Goal: Understand process/instructions: Learn how to perform a task or action

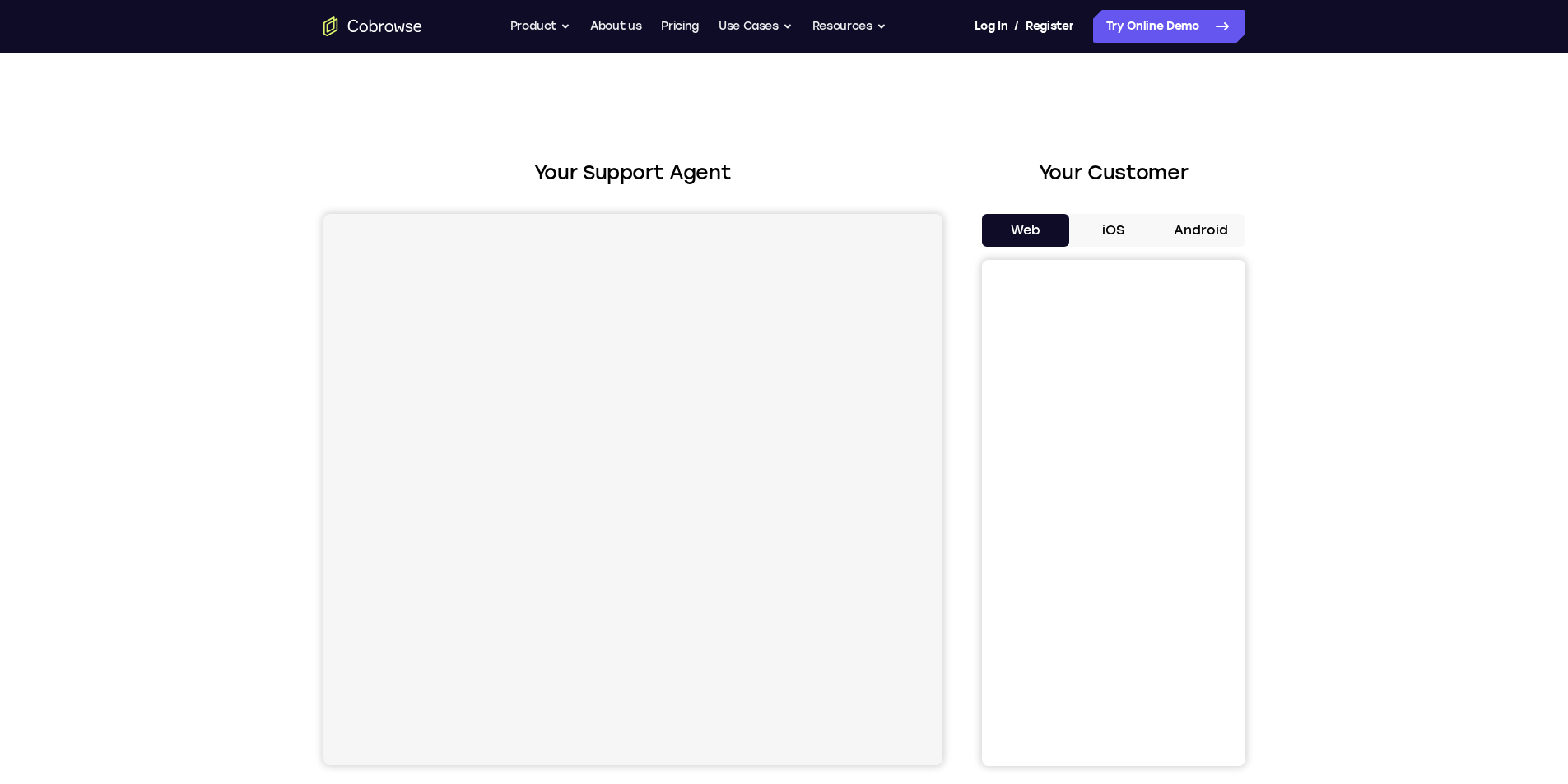
click at [546, 146] on div "Your Support Agent Your Customer Web iOS Android Next Steps We’d be happy to gi…" at bounding box center [784, 595] width 1053 height 1086
click at [1103, 236] on button "iOS" at bounding box center [1113, 231] width 89 height 33
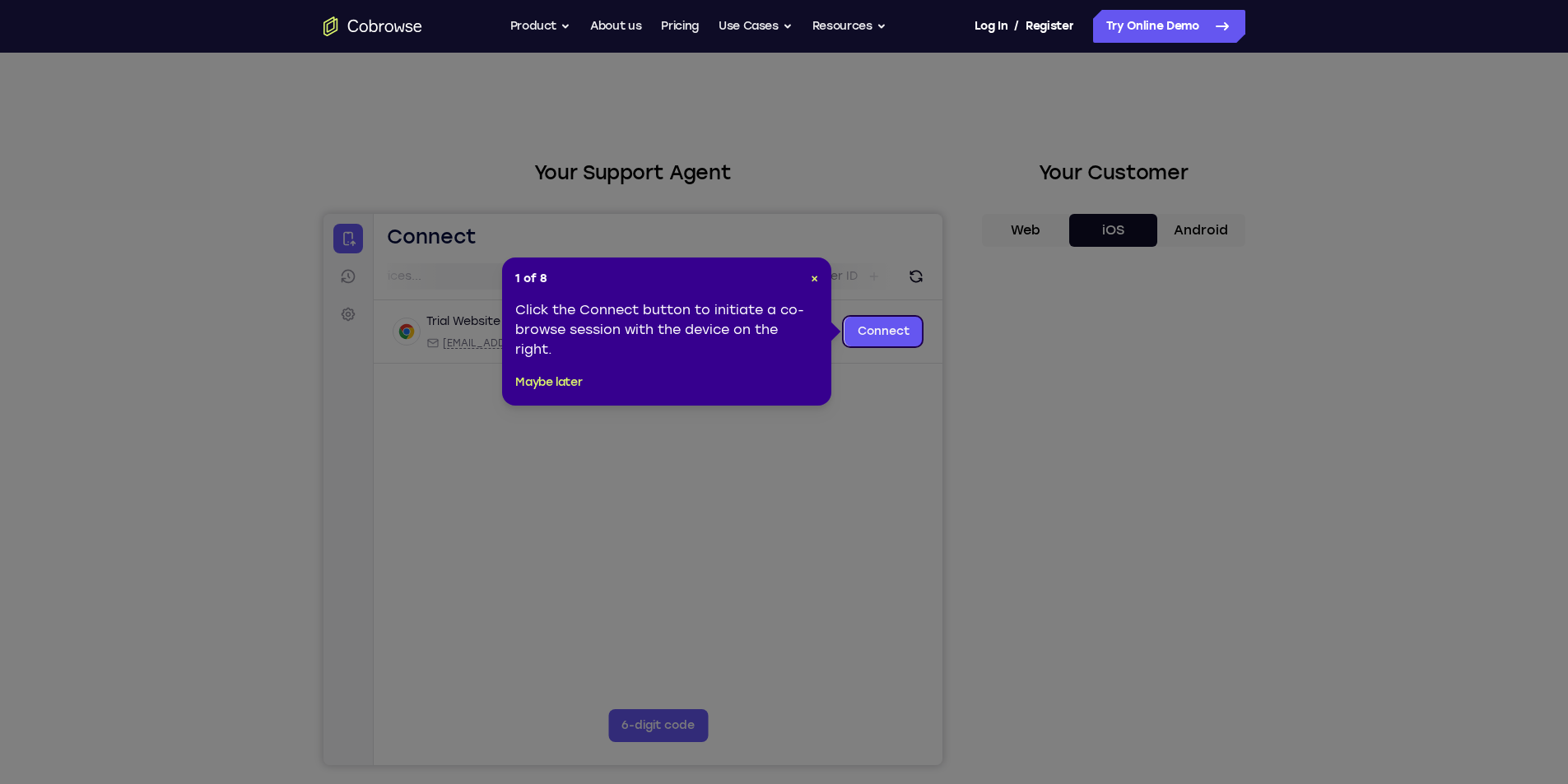
click at [885, 433] on icon at bounding box center [790, 428] width 1580 height 856
click at [830, 269] on div "1 of 8 × Click the Connect button to initiate a co-browse session with the devi…" at bounding box center [666, 332] width 329 height 148
click at [819, 280] on div "1 of 8 × Click the Connect button to initiate a co-browse session with the devi…" at bounding box center [666, 332] width 329 height 148
click at [815, 280] on span "×" at bounding box center [814, 278] width 8 height 14
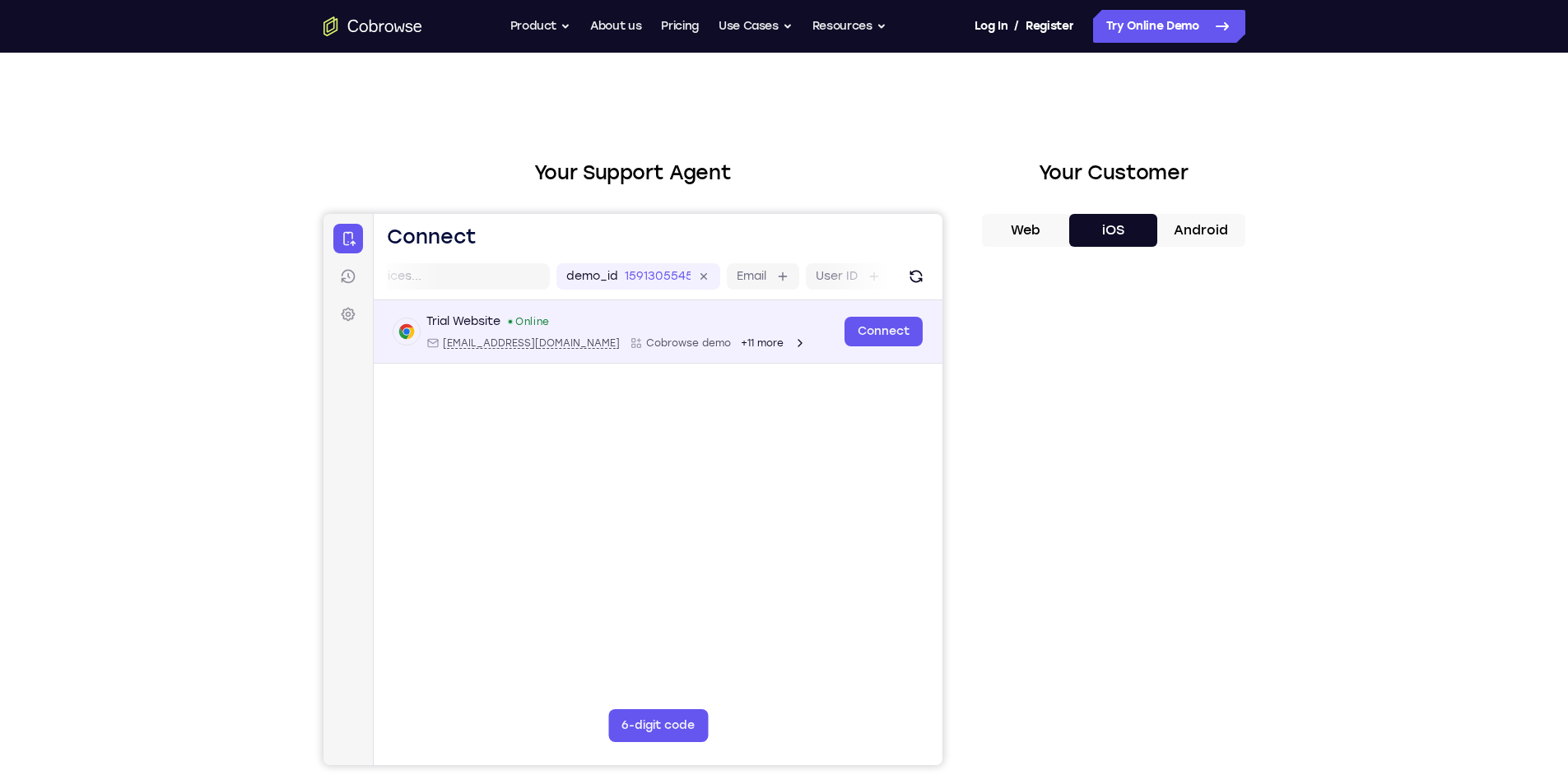
click at [793, 344] on icon "Open device details" at bounding box center [800, 343] width 14 height 14
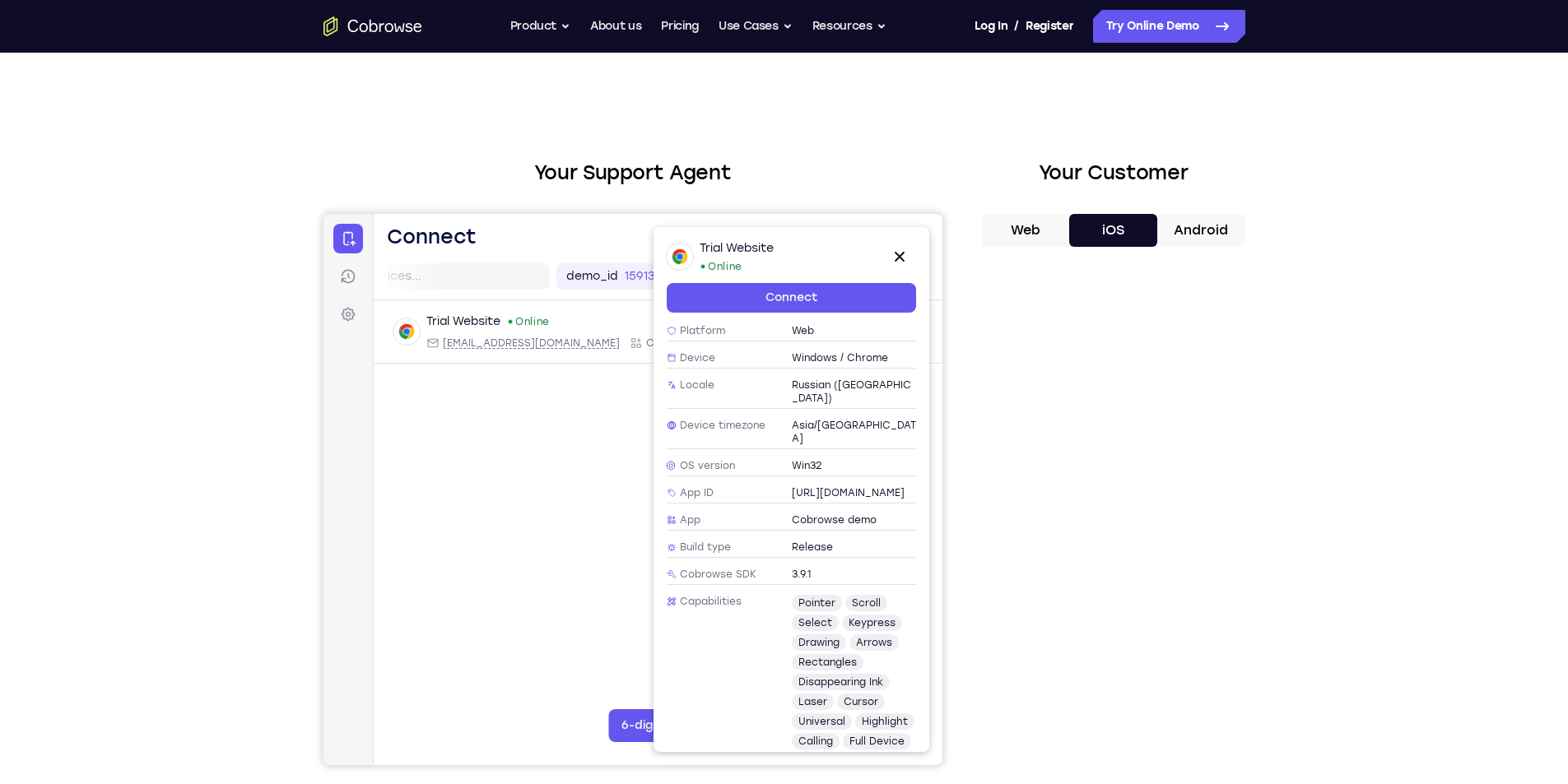
scroll to position [172, 0]
click at [920, 262] on div "Trial Website Online Close Connect" at bounding box center [790, 277] width 275 height 99
click at [904, 262] on icon at bounding box center [899, 257] width 19 height 19
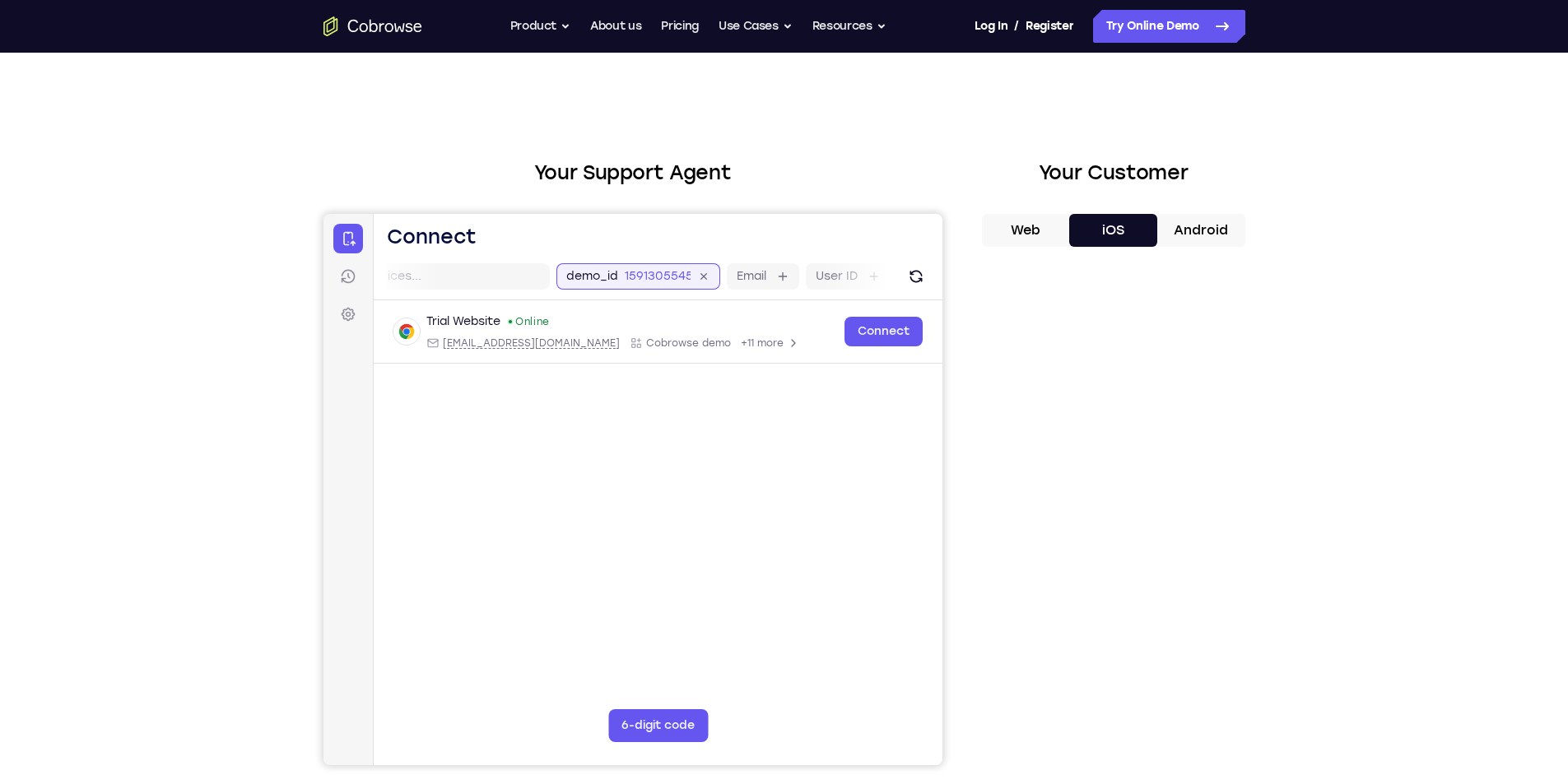
click at [660, 275] on input "1591305545" at bounding box center [657, 276] width 66 height 17
drag, startPoint x: 697, startPoint y: 268, endPoint x: 712, endPoint y: 275, distance: 16.6
click at [701, 269] on div "1591305545" at bounding box center [666, 276] width 86 height 17
click at [344, 287] on link "Sessions" at bounding box center [347, 276] width 29 height 29
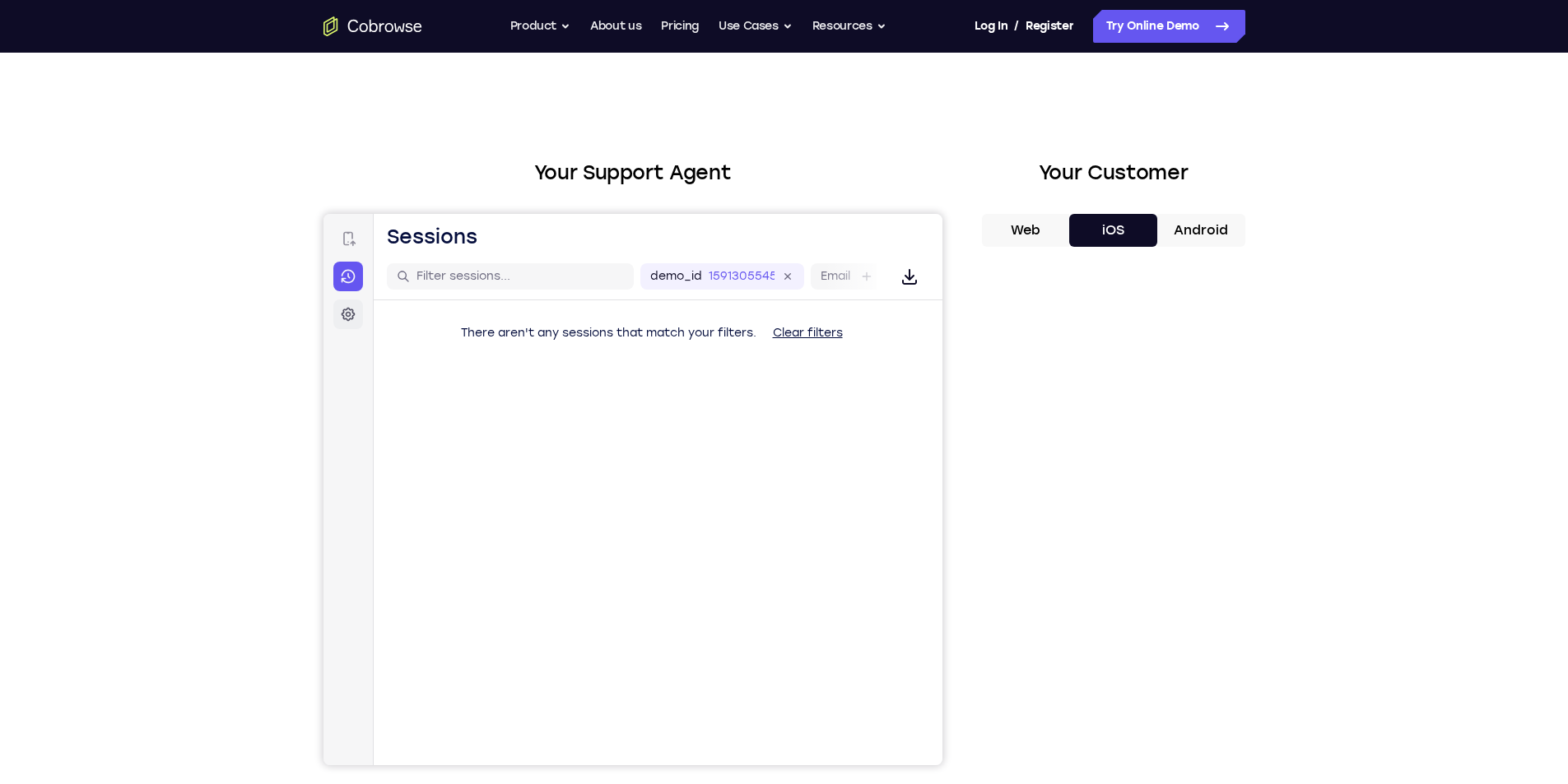
click at [346, 311] on icon at bounding box center [347, 314] width 17 height 17
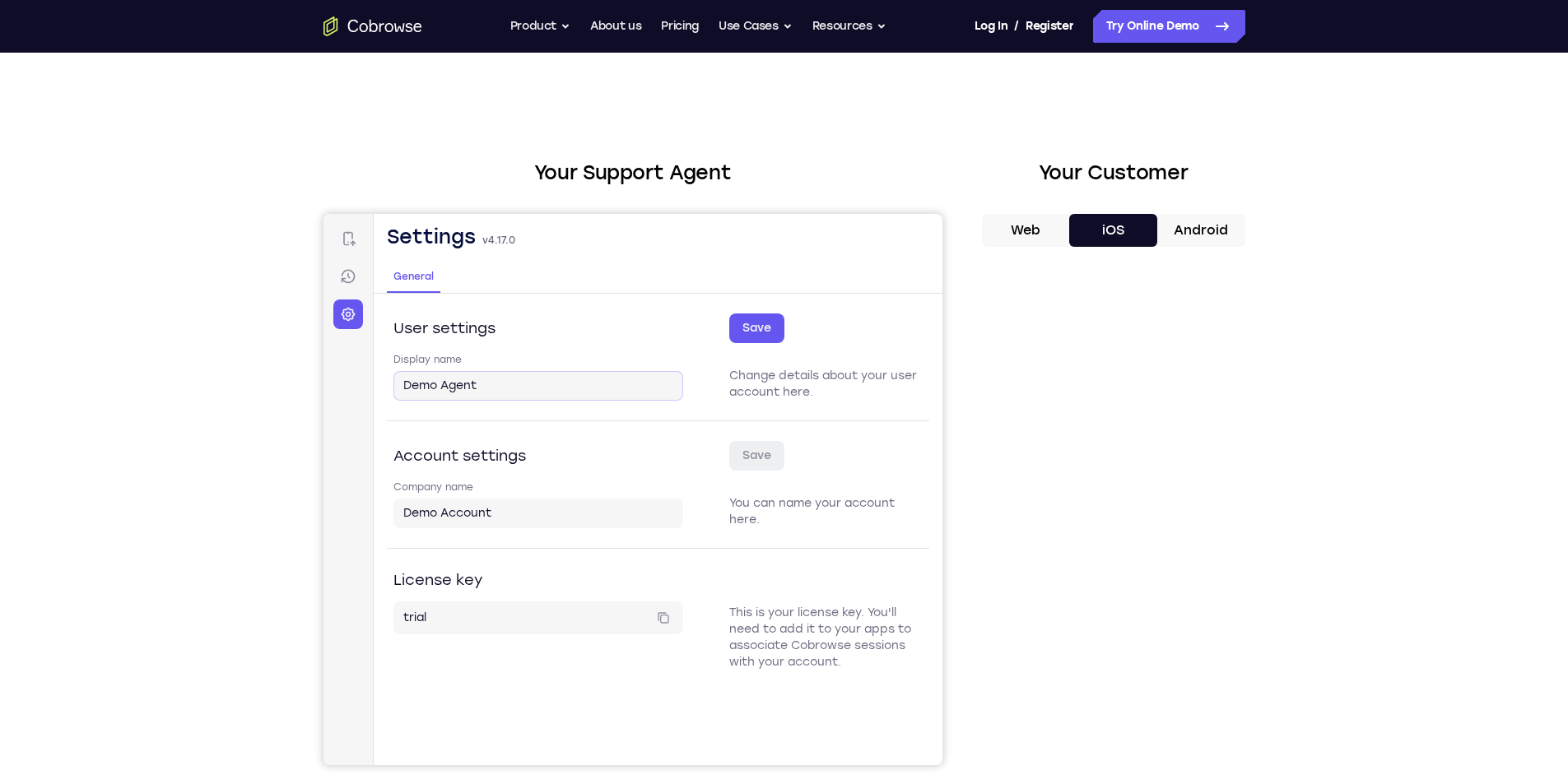
click at [438, 375] on div "Demo Agent" at bounding box center [538, 386] width 290 height 29
click at [464, 393] on input "Demo Agent" at bounding box center [537, 385] width 269 height 17
click at [348, 249] on link "Connect" at bounding box center [347, 238] width 29 height 29
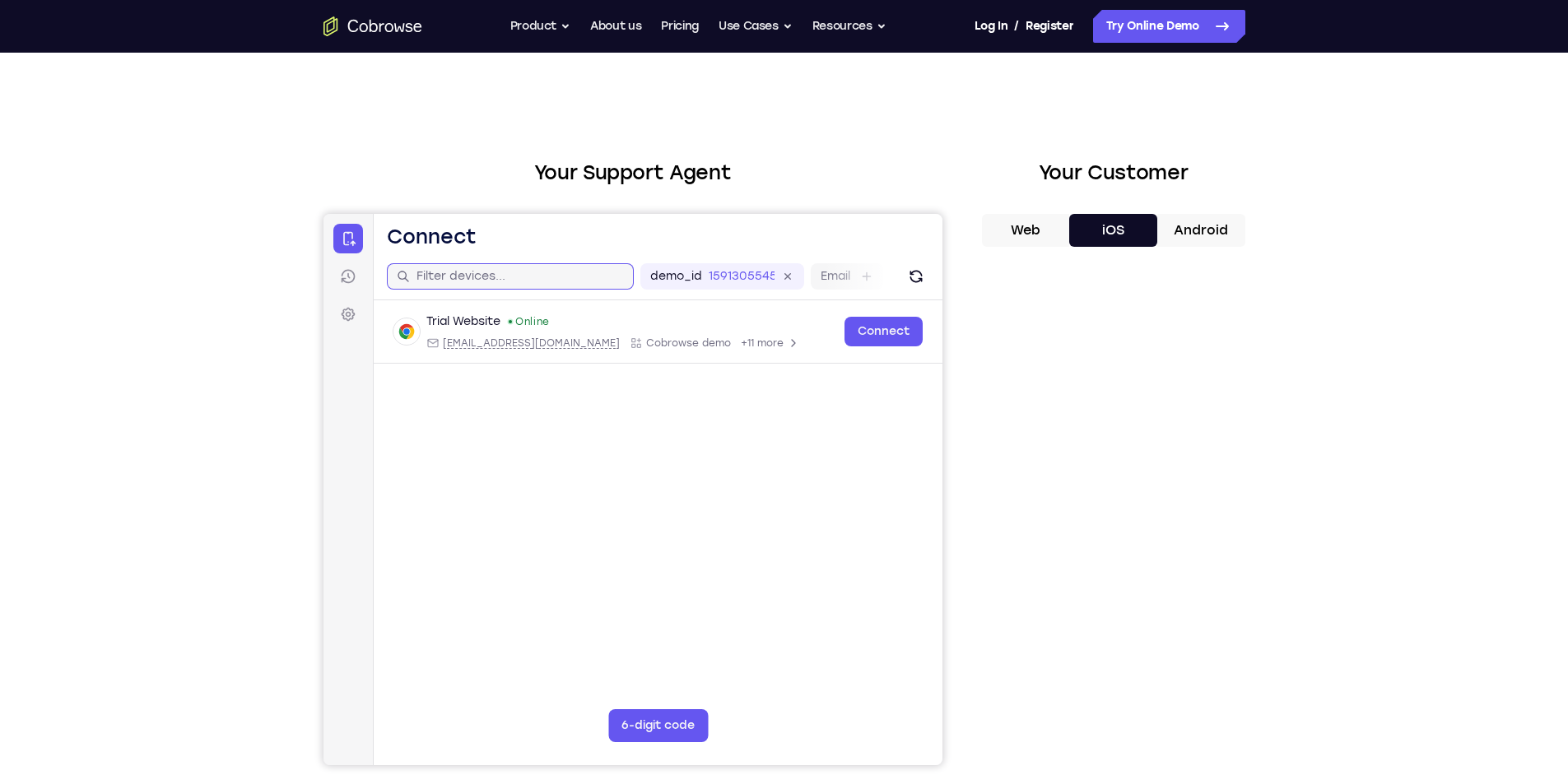
click at [570, 282] on input "text" at bounding box center [518, 276] width 207 height 17
type input "в"
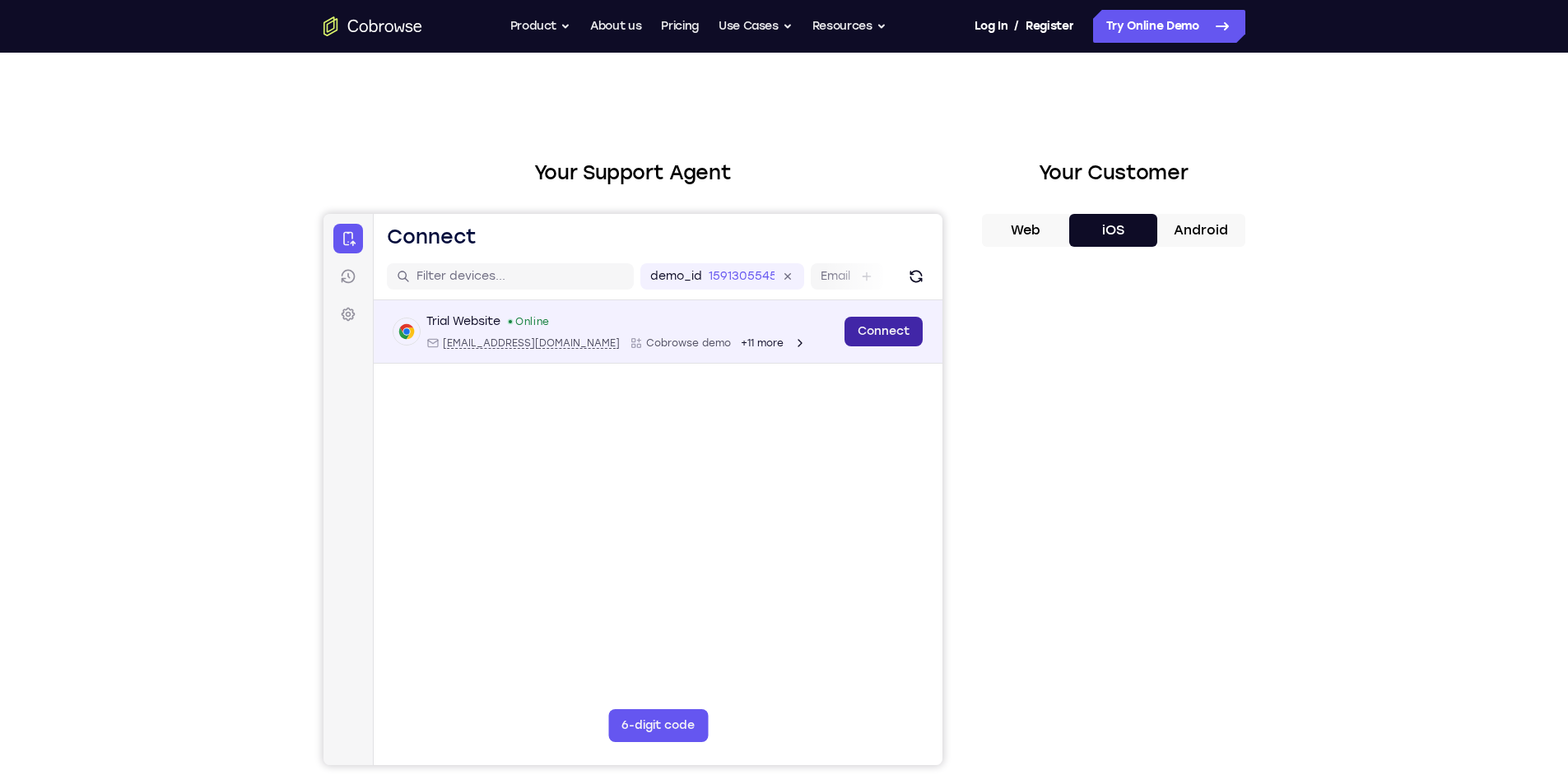
click at [886, 344] on link "Connect" at bounding box center [882, 332] width 78 height 29
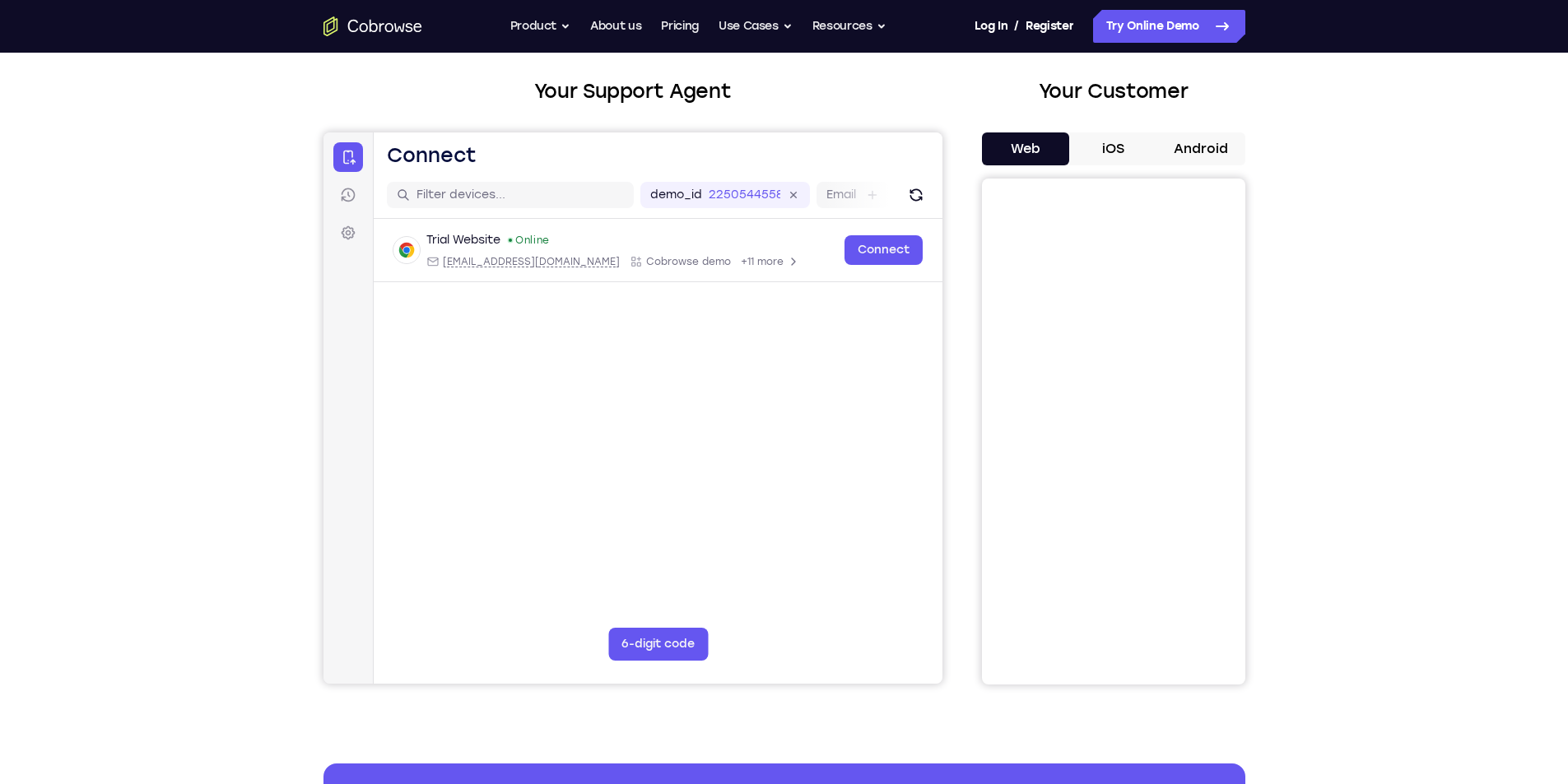
scroll to position [83, 0]
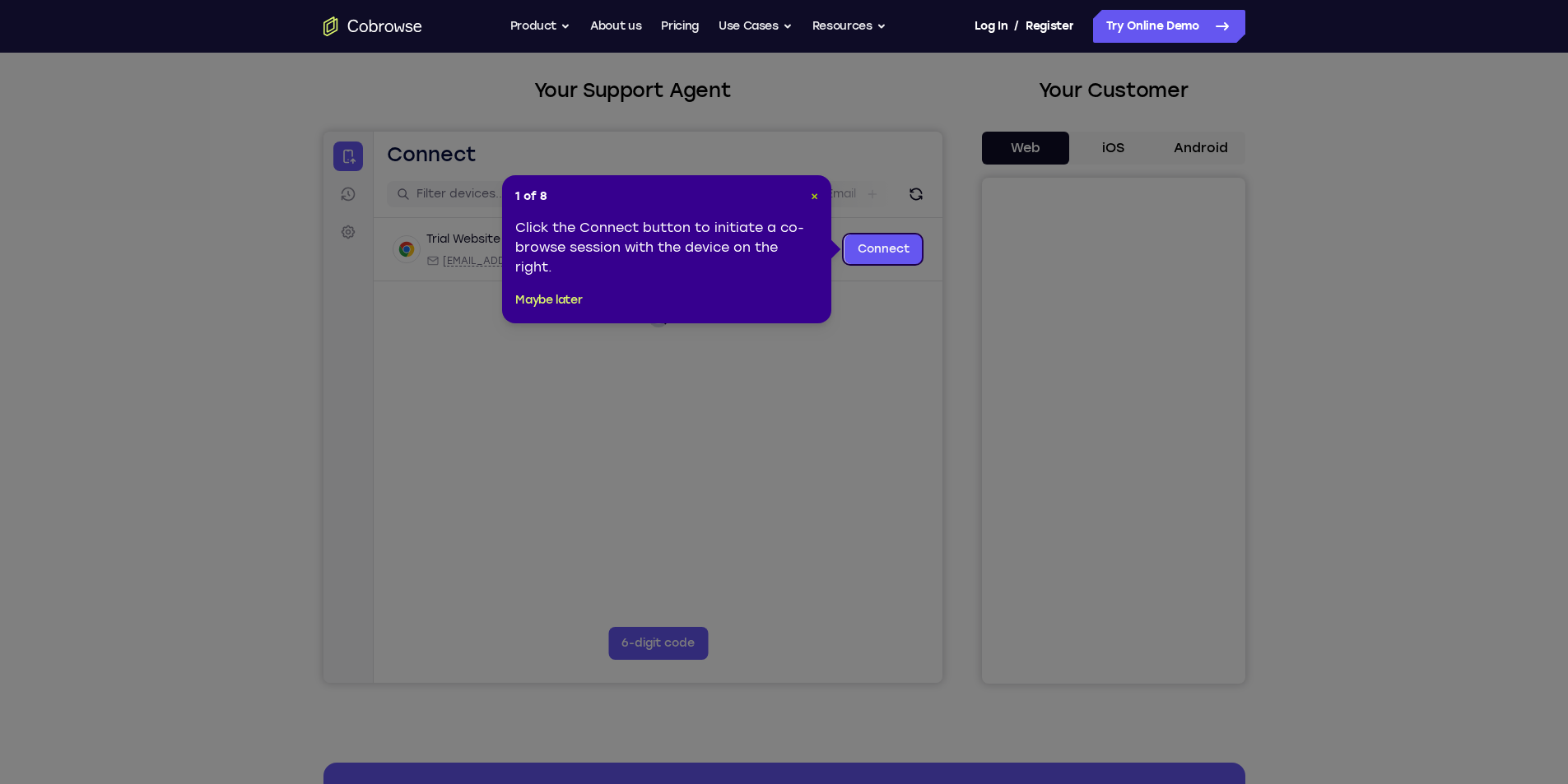
drag, startPoint x: 815, startPoint y: 197, endPoint x: 511, endPoint y: 72, distance: 328.7
click at [815, 197] on span "×" at bounding box center [814, 196] width 8 height 14
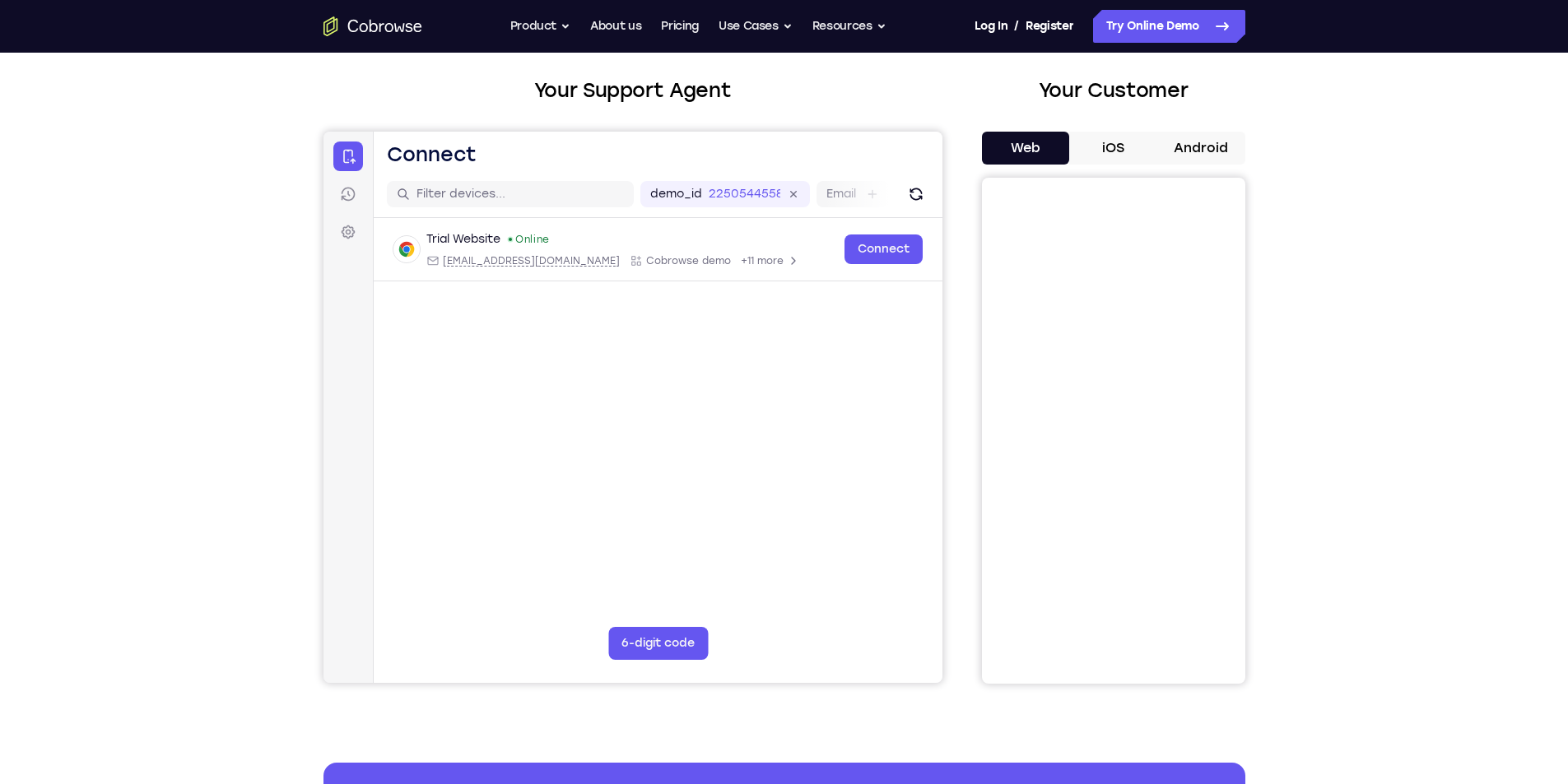
click at [1202, 151] on button "Android" at bounding box center [1201, 148] width 89 height 33
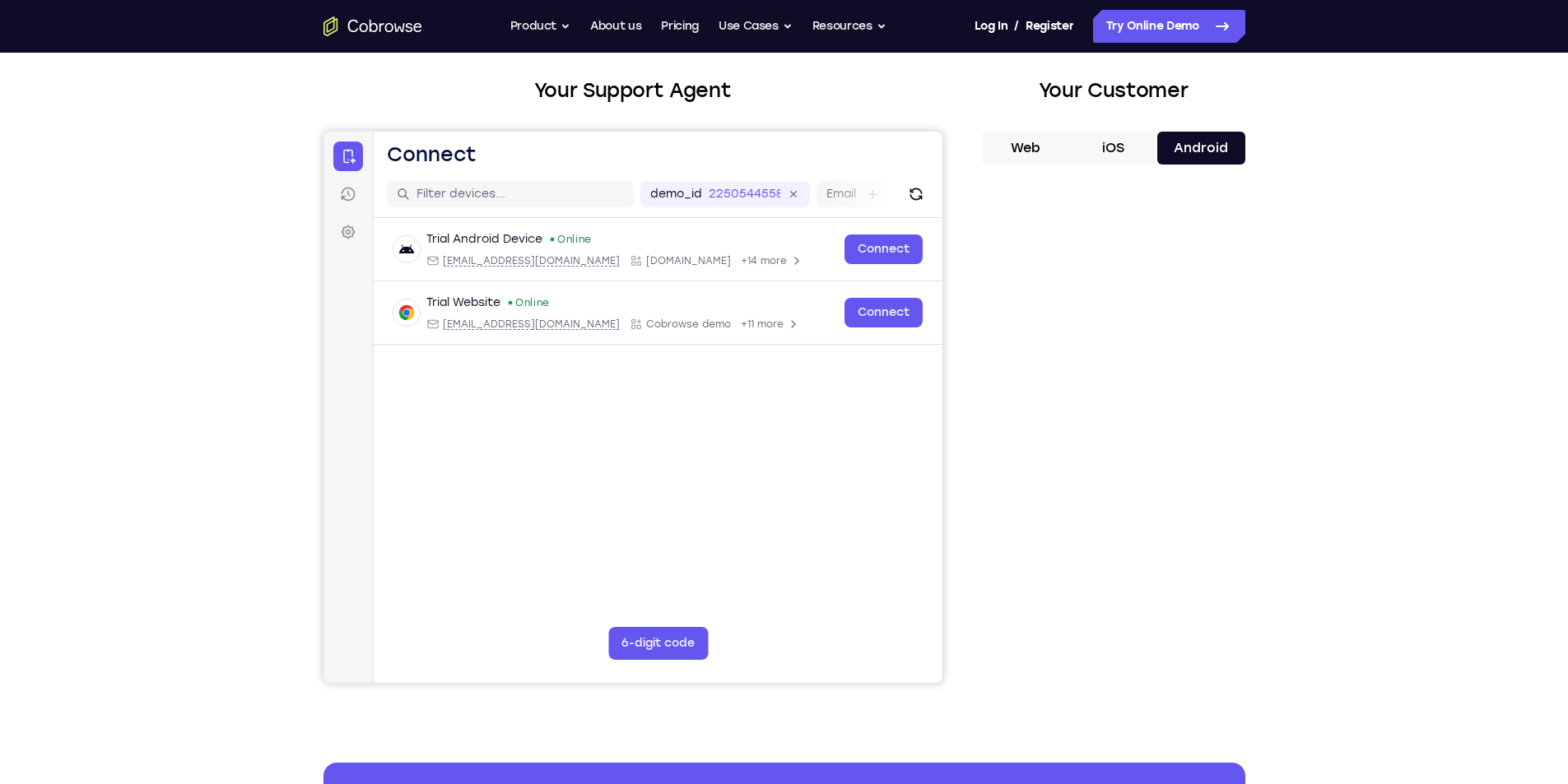
click at [1116, 153] on button "iOS" at bounding box center [1113, 148] width 89 height 33
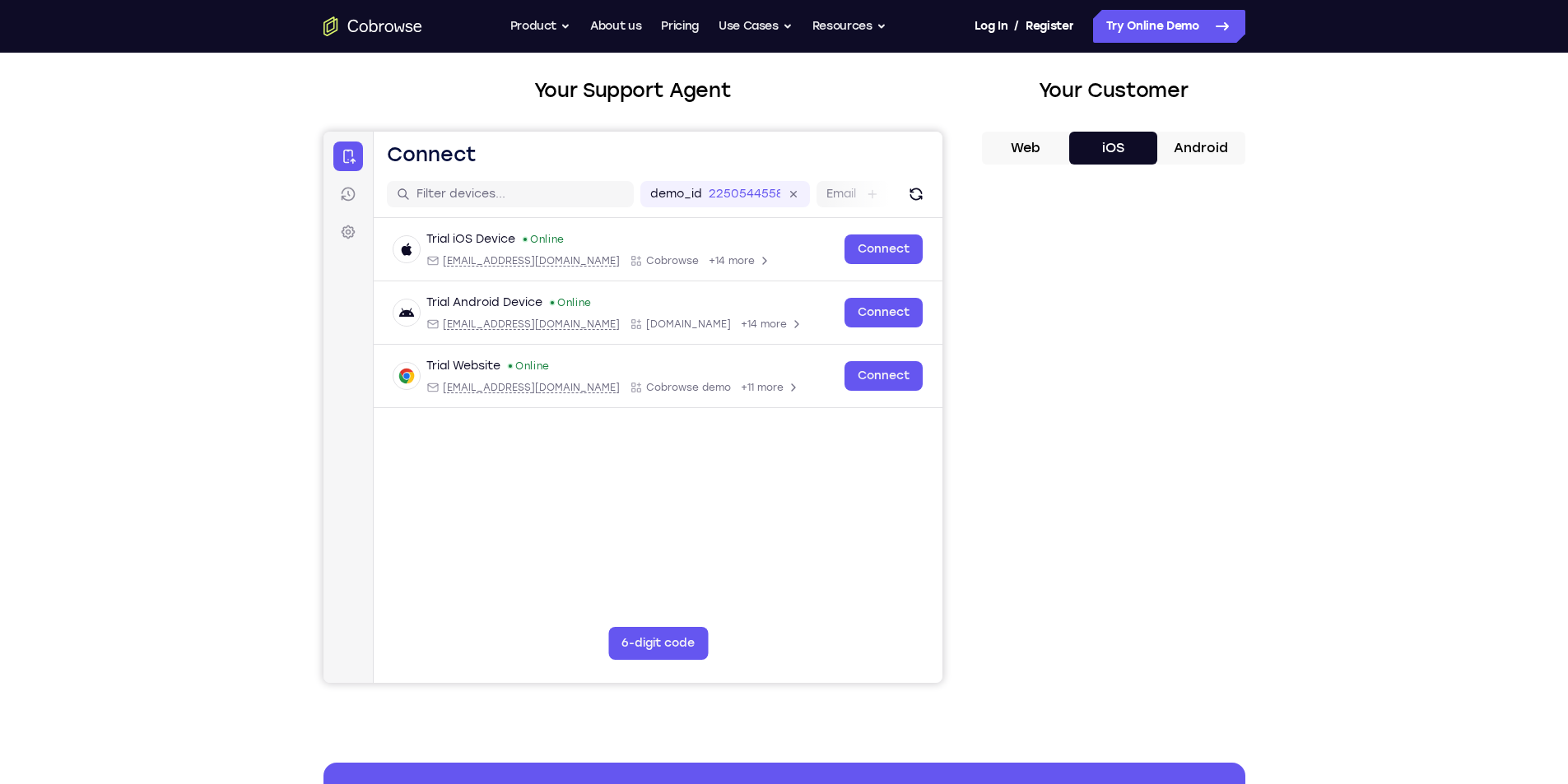
click at [1048, 142] on button "Web" at bounding box center [1025, 148] width 89 height 33
click at [1131, 152] on button "iOS" at bounding box center [1113, 148] width 89 height 33
